Goal: Information Seeking & Learning: Get advice/opinions

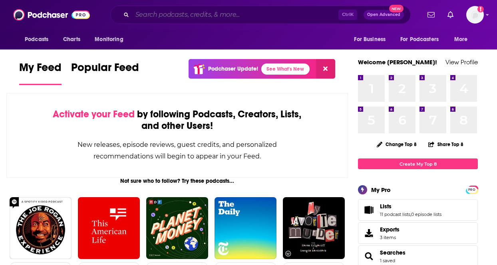
click at [159, 17] on input "Search podcasts, credits, & more..." at bounding box center [235, 14] width 206 height 13
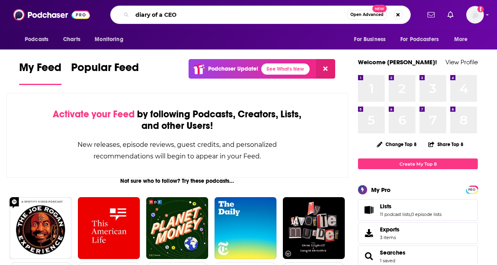
type input "diary of a CEO"
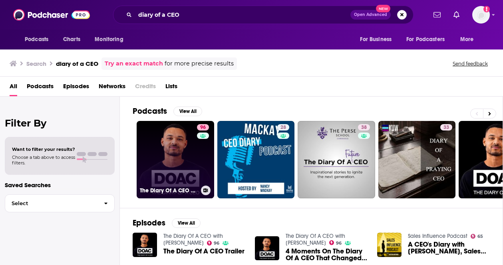
click at [189, 156] on link "96 The Diary Of A CEO with [PERSON_NAME]" at bounding box center [176, 160] width 78 height 78
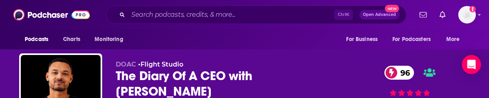
click at [476, 46] on div "Podcasts Charts Monitoring For Business For Podcasters More" at bounding box center [244, 40] width 489 height 20
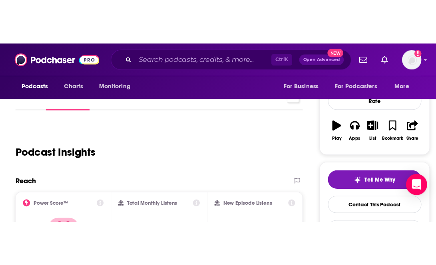
scroll to position [143, 0]
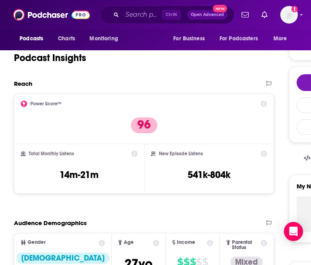
click at [227, 78] on div "Podcast Insights" at bounding box center [144, 56] width 260 height 47
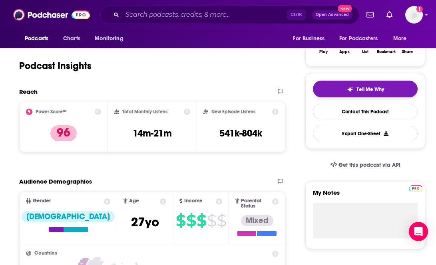
click at [354, 87] on div "Tell Me Why" at bounding box center [365, 89] width 37 height 6
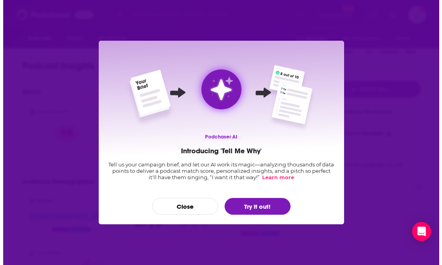
scroll to position [0, 0]
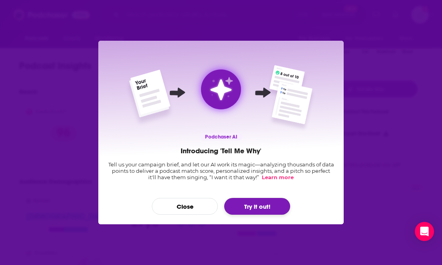
drag, startPoint x: 259, startPoint y: 206, endPoint x: 250, endPoint y: 206, distance: 9.6
click at [250, 206] on button "Try it out!" at bounding box center [257, 206] width 66 height 17
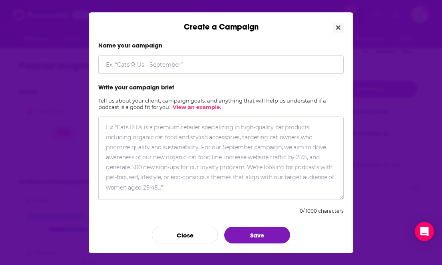
click at [157, 67] on input "Create a Campaign" at bounding box center [220, 65] width 245 height 18
type input "[PERSON_NAME]"
click at [165, 135] on textarea "Create a Campaign" at bounding box center [220, 158] width 245 height 83
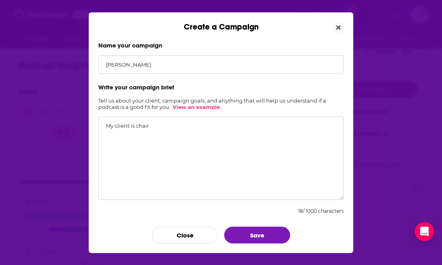
type textarea "My client is chair"
drag, startPoint x: 145, startPoint y: 63, endPoint x: 69, endPoint y: 57, distance: 76.5
click at [69, 57] on div "Create a Campaign Name your campaign [PERSON_NAME] Write your campaign brief Te…" at bounding box center [221, 132] width 442 height 265
click at [106, 66] on input "JVG Pitching" at bounding box center [220, 65] width 245 height 18
type input "AMM - JVG Pitching"
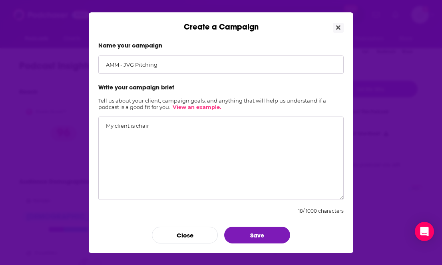
click at [162, 125] on textarea "My client is chair" at bounding box center [220, 158] width 245 height 83
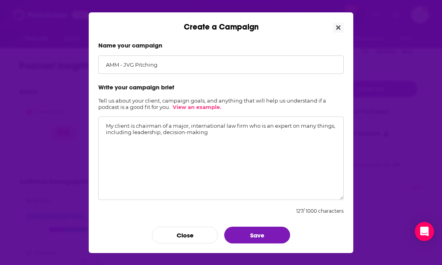
click at [425, 152] on div "Create a Campaign Name your campaign AMM - JVG Pitching Write your campaign bri…" at bounding box center [221, 132] width 442 height 265
click at [221, 132] on textarea "My client is chairman of a major, international law firm who is an expert on ma…" at bounding box center [220, 158] width 245 height 83
click at [161, 131] on textarea "My client is chairman of a major, international law firm who is an expert on ma…" at bounding box center [220, 158] width 245 height 83
click at [284, 136] on textarea "My client is chairman of a major, international law firm who is an expert on ma…" at bounding box center [220, 158] width 245 height 83
paste textarea "“the godfather in mortgage-backed securities” and “the most creative problem so…"
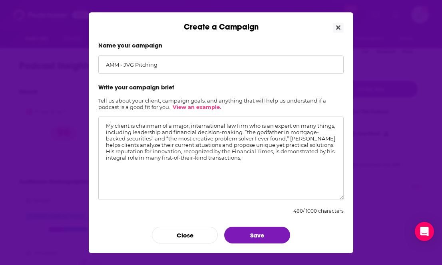
click at [241, 131] on textarea "My client is chairman of a major, international law firm who is an expert on ma…" at bounding box center [220, 158] width 245 height 83
click at [285, 139] on textarea "My client is chairman of a major, international law firm who is an expert on ma…" at bounding box center [220, 158] width 245 height 83
click at [254, 146] on textarea "My client is chairman of a major, international law firm who is an expert on ma…" at bounding box center [220, 158] width 245 height 83
click at [298, 152] on textarea "My client is chairman of a major, international law firm who is an expert on ma…" at bounding box center [220, 158] width 245 height 83
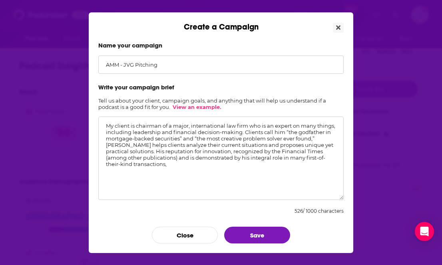
click at [320, 151] on textarea "My client is chairman of a major, international law firm who is an expert on ma…" at bounding box center [220, 158] width 245 height 83
click at [173, 158] on textarea "My client is chairman of a major, international law firm who is an expert on ma…" at bounding box center [220, 158] width 245 height 83
click at [146, 163] on textarea "My client is chairman of a major, international law firm who is an expert on ma…" at bounding box center [220, 158] width 245 height 83
type textarea "My client is chairman of a major, international law firm who is an expert on ma…"
click at [93, 24] on div "Create a Campaign" at bounding box center [221, 22] width 264 height 20
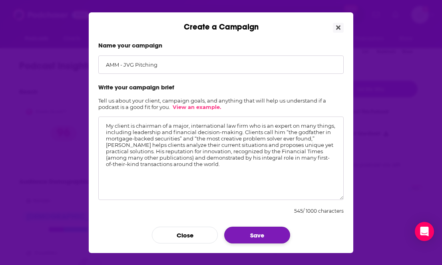
click at [255, 235] on button "Save" at bounding box center [257, 235] width 66 height 17
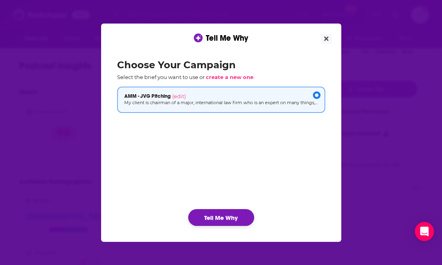
click at [227, 215] on button "Tell Me Why" at bounding box center [221, 217] width 66 height 17
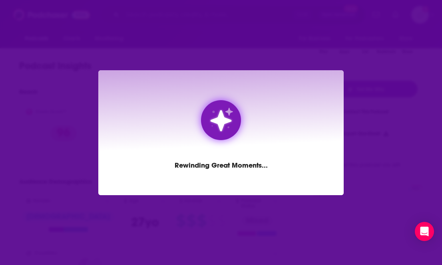
click at [115, 88] on div "Rewinding Great Moments ..." at bounding box center [220, 132] width 245 height 125
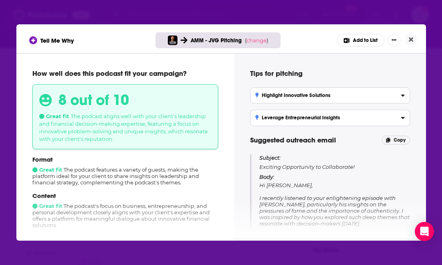
click at [232, 198] on div "How well does this podcast fit your campaign? 8 out of 10 Great fit The podcast…" at bounding box center [125, 145] width 218 height 185
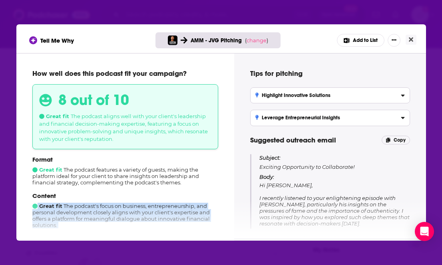
drag, startPoint x: 232, startPoint y: 198, endPoint x: 230, endPoint y: 262, distance: 64.4
click at [230, 262] on div "Tell Me Why AMM - JVG Pitching ( change ) Add to List How well does this podcas…" at bounding box center [221, 132] width 442 height 265
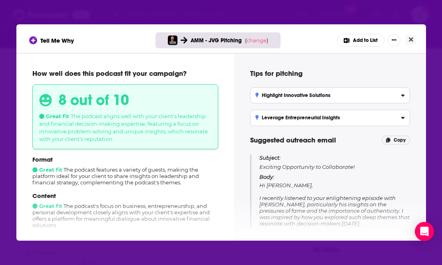
click at [239, 115] on div "Tips for pitching Highlight Innovative Solutions Present your client as a thoug…" at bounding box center [330, 145] width 192 height 185
click at [71, 217] on div "Content Great fit The podcast's focus on business, entrepreneurship, and person…" at bounding box center [125, 210] width 186 height 36
click at [184, 200] on p "Content" at bounding box center [125, 196] width 186 height 8
click at [186, 198] on p "Content" at bounding box center [125, 196] width 186 height 8
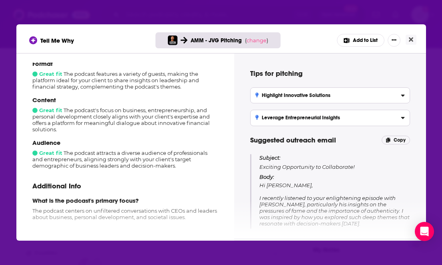
scroll to position [80, 0]
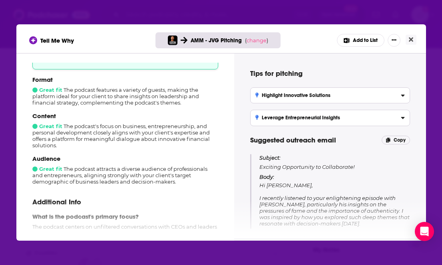
click at [187, 195] on div "Additional Info What is the podcast's primary focus? The podcast centers on unf…" at bounding box center [125, 246] width 186 height 111
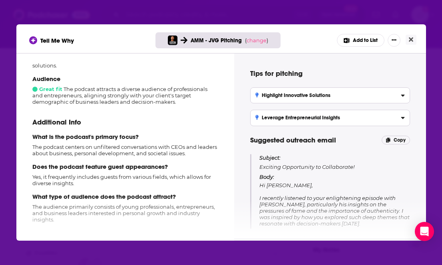
scroll to position [162, 0]
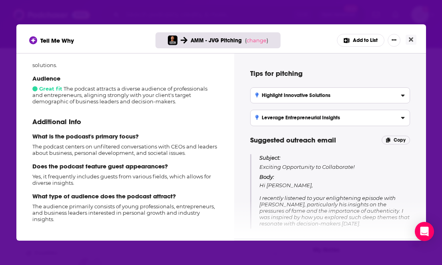
click at [333, 170] on div "Subject: Exciting Opportunity to Collaborate! Body: Hi [PERSON_NAME], I recentl…" at bounding box center [334, 238] width 150 height 169
click at [288, 97] on h3 "Highlight Innovative Solutions" at bounding box center [293, 96] width 76 height 6
click at [0, 0] on input "Highlight Innovative Solutions Present your client as a thought leader in finan…" at bounding box center [0, 0] width 0 height 0
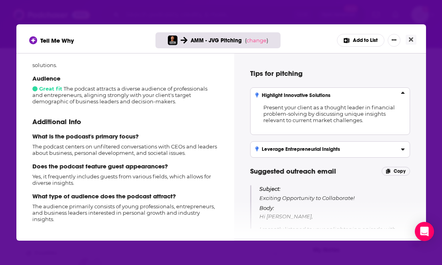
click at [402, 147] on icon "[object Object]" at bounding box center [403, 148] width 4 height 6
click at [0, 0] on input "Leverage Entrepreneurial Insights Focus on the entrepreneurial aspects and lead…" at bounding box center [0, 0] width 0 height 0
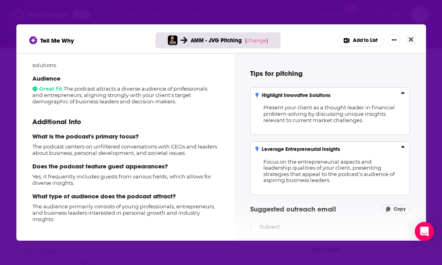
click at [421, 124] on div "Tips for pitching Highlight Innovative Solutions Present your client as a thoug…" at bounding box center [330, 145] width 192 height 185
click at [415, 97] on div "Tips for pitching Highlight Innovative Solutions Present your client as a thoug…" at bounding box center [330, 146] width 173 height 166
